Goal: Information Seeking & Learning: Understand process/instructions

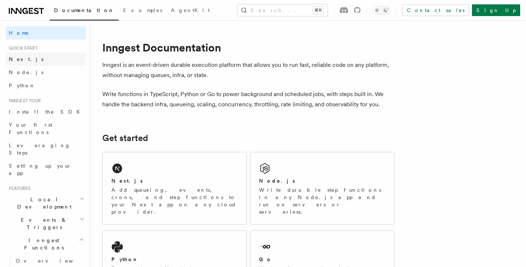
click at [16, 61] on span "Next.js" at bounding box center [26, 59] width 35 height 6
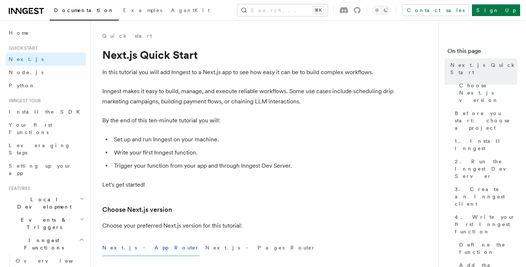
click at [137, 246] on button "Next.js - App Router" at bounding box center [150, 248] width 97 height 16
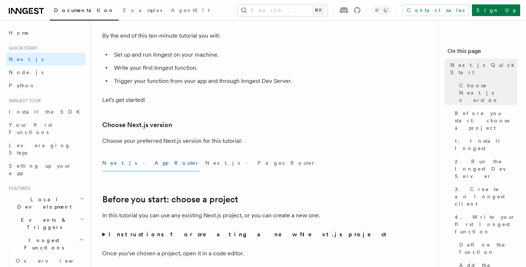
scroll to position [89, 0]
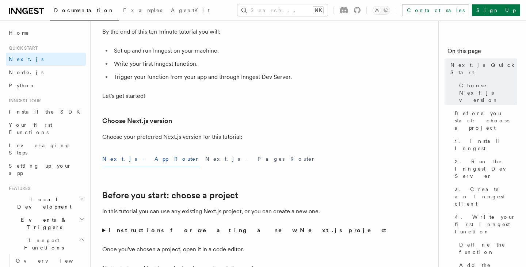
click at [123, 162] on button "Next.js - App Router" at bounding box center [150, 159] width 97 height 16
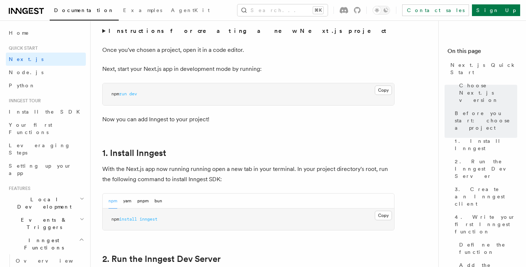
scroll to position [288, 0]
click at [380, 216] on button "Copy Copied" at bounding box center [383, 215] width 17 height 9
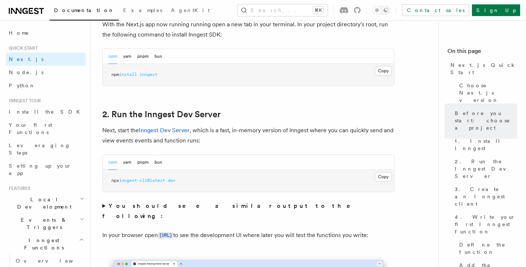
scroll to position [461, 0]
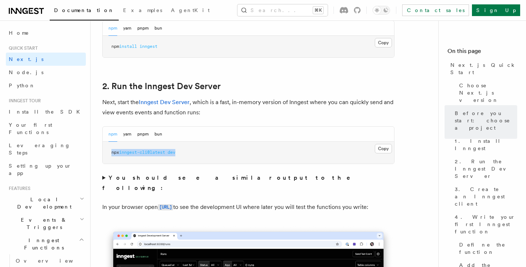
drag, startPoint x: 187, startPoint y: 151, endPoint x: 109, endPoint y: 153, distance: 78.2
click at [109, 153] on pre "npx inngest-cli@latest dev" at bounding box center [249, 153] width 292 height 22
copy span "npx inngest-cli@latest dev"
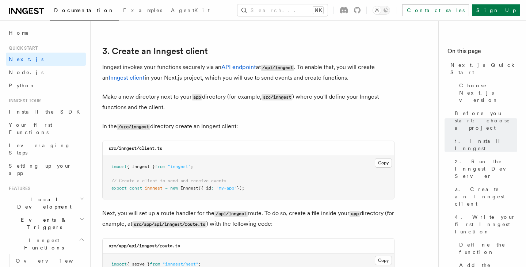
scroll to position [850, 0]
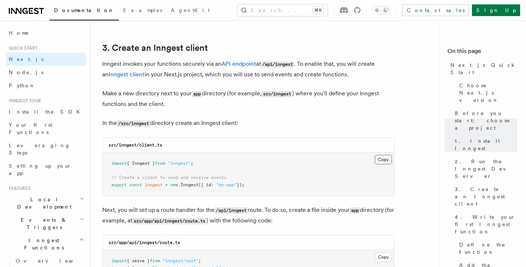
click at [383, 161] on button "Copy Copied" at bounding box center [383, 159] width 17 height 9
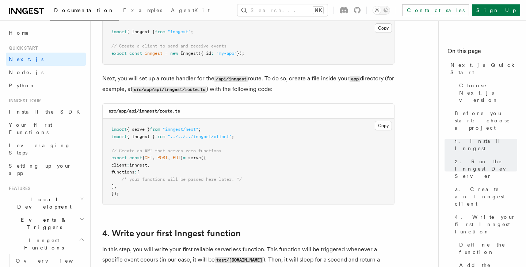
scroll to position [984, 0]
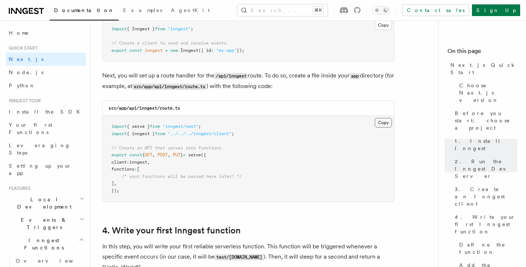
click at [382, 124] on button "Copy Copied" at bounding box center [383, 122] width 17 height 9
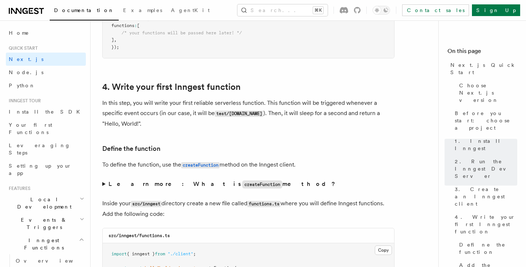
scroll to position [1192, 0]
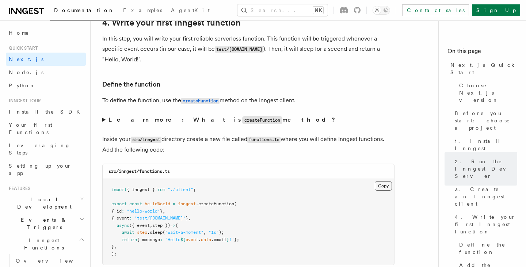
click at [386, 191] on button "Copy Copied" at bounding box center [383, 185] width 17 height 9
